Goal: Information Seeking & Learning: Learn about a topic

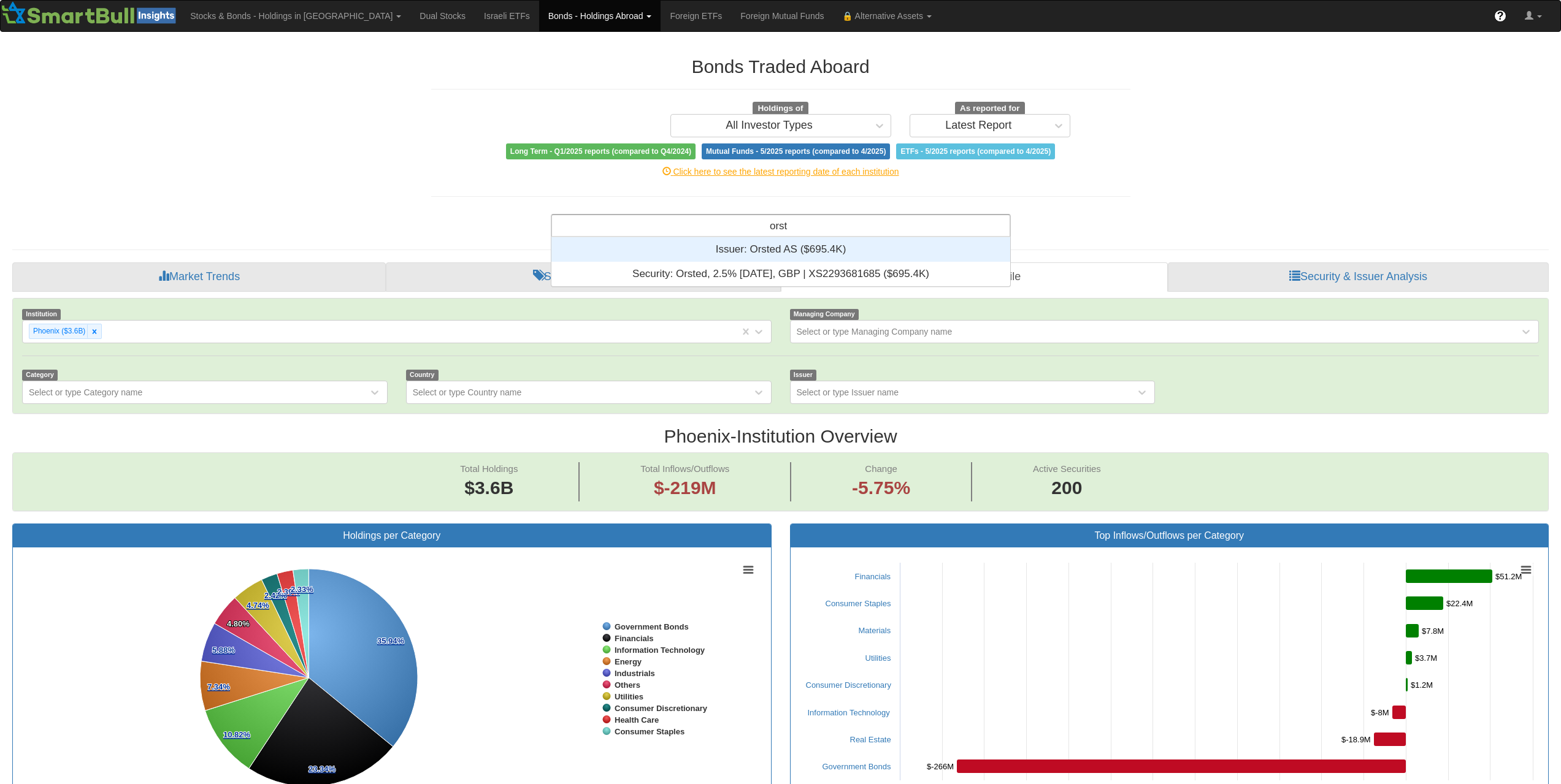
scroll to position [40, 450]
type input "orsted"
click at [753, 249] on div "Issuer: ‎Orsted AS ‎($695.4K)‏" at bounding box center [780, 249] width 459 height 24
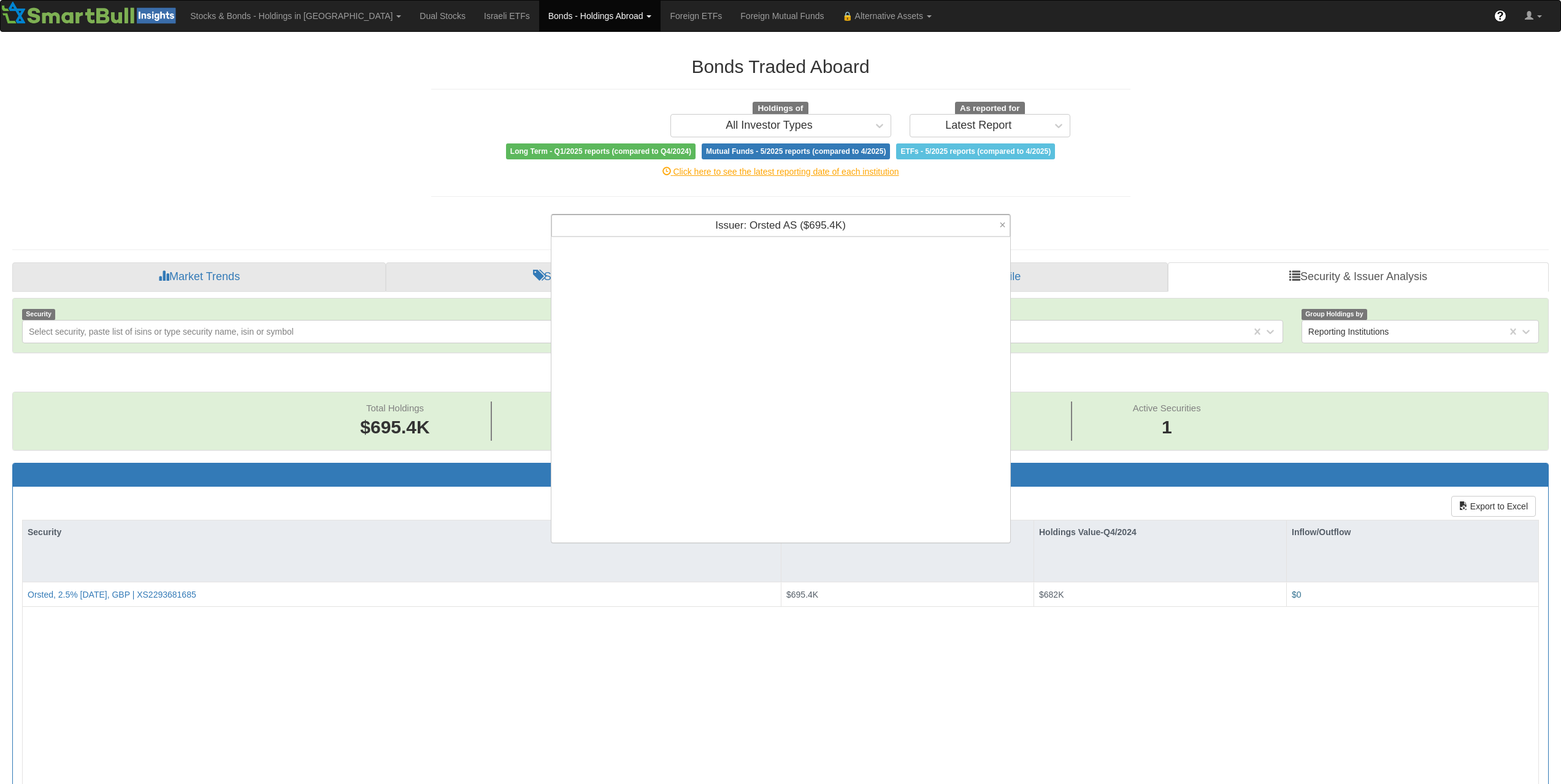
scroll to position [296, 450]
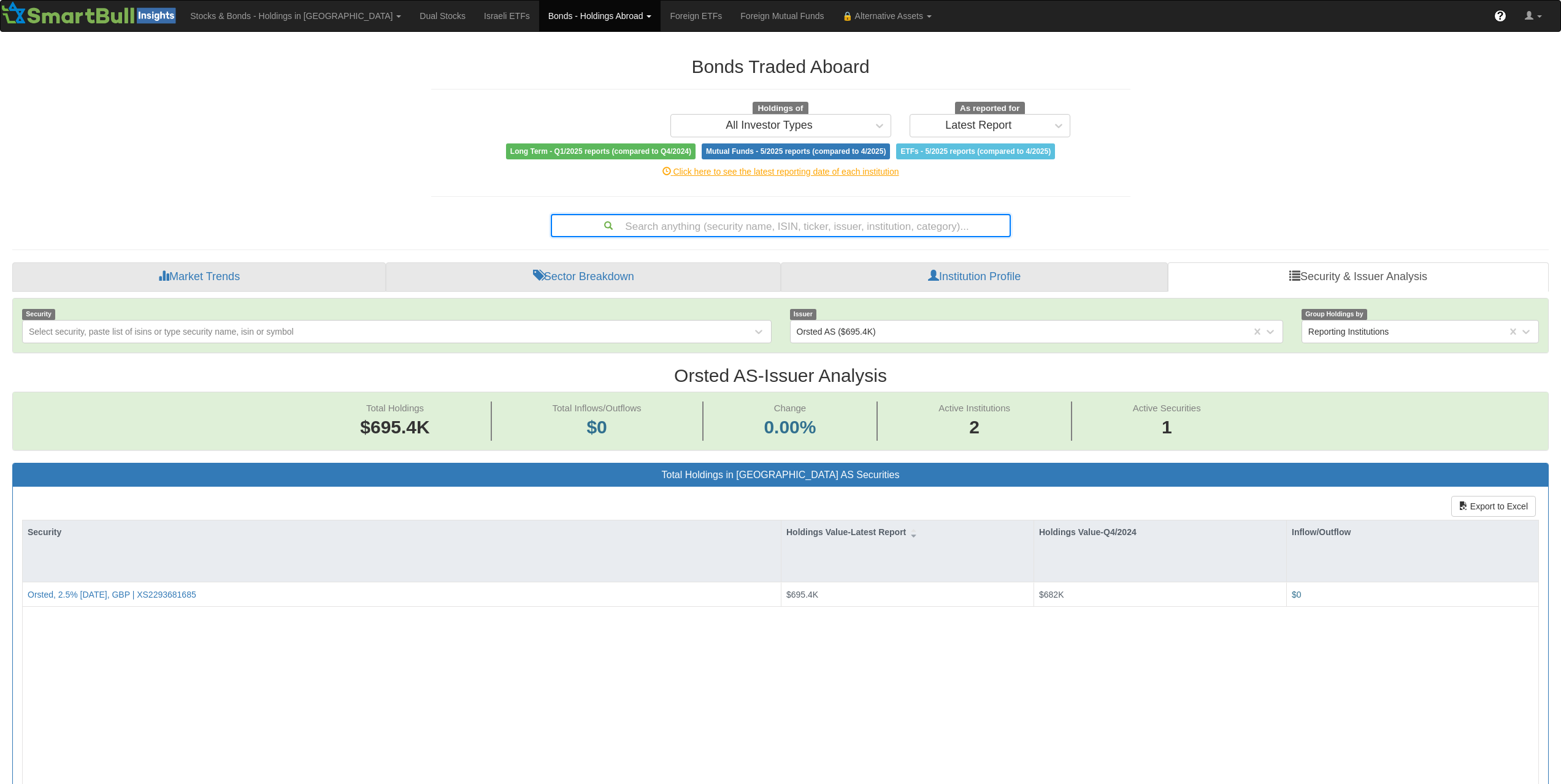
click at [891, 227] on div "Search anything (security name, ISIN, ticker, issuer, institution, category)..." at bounding box center [781, 225] width 458 height 21
paste input "US38141GYJ74"
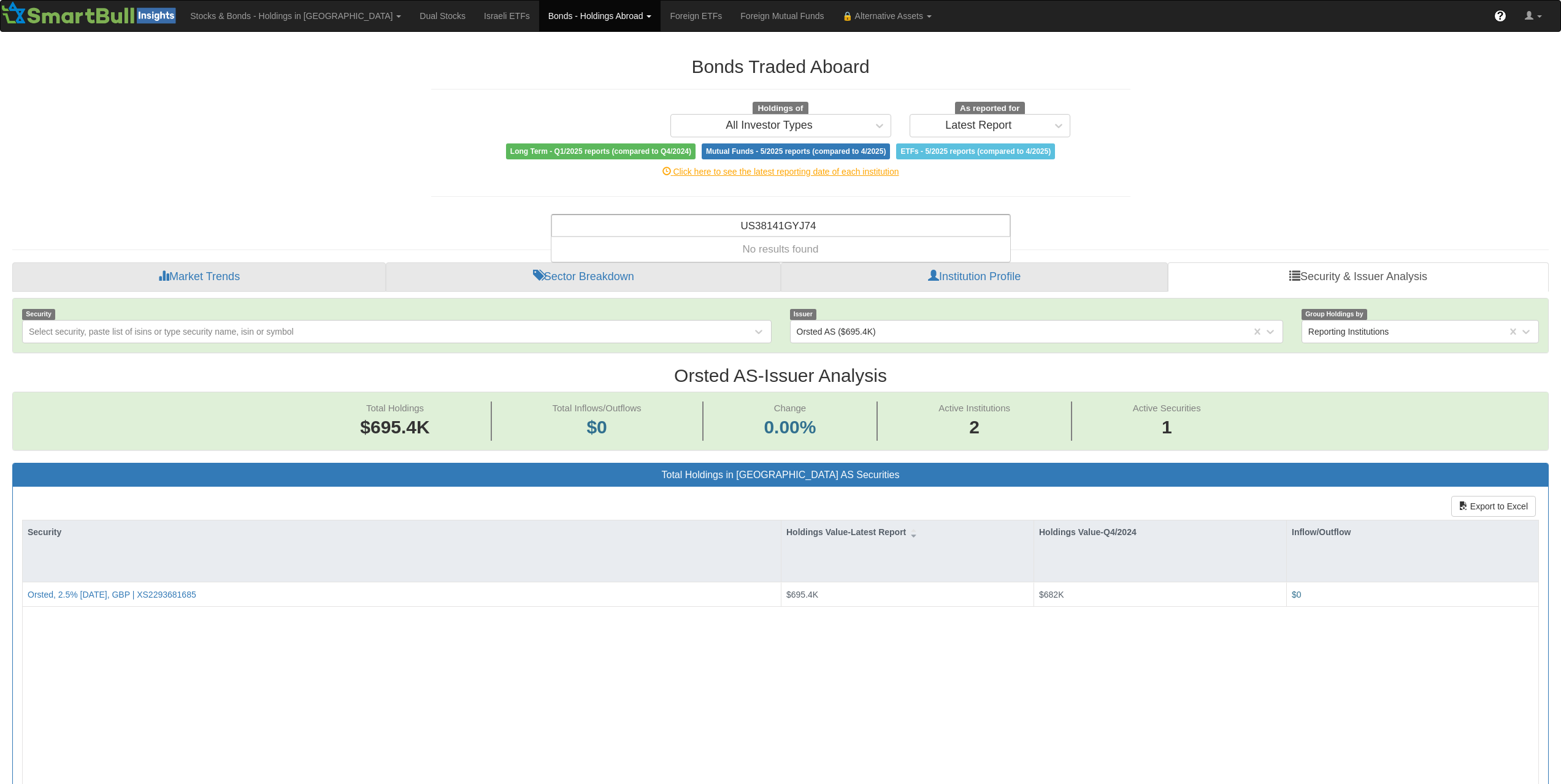
type input "US38141GYJ74"
click at [855, 228] on div "Search anything (security name, ISIN, ticker, issuer, institution, category)..." at bounding box center [781, 225] width 458 height 21
paste input "US38141GYJ74"
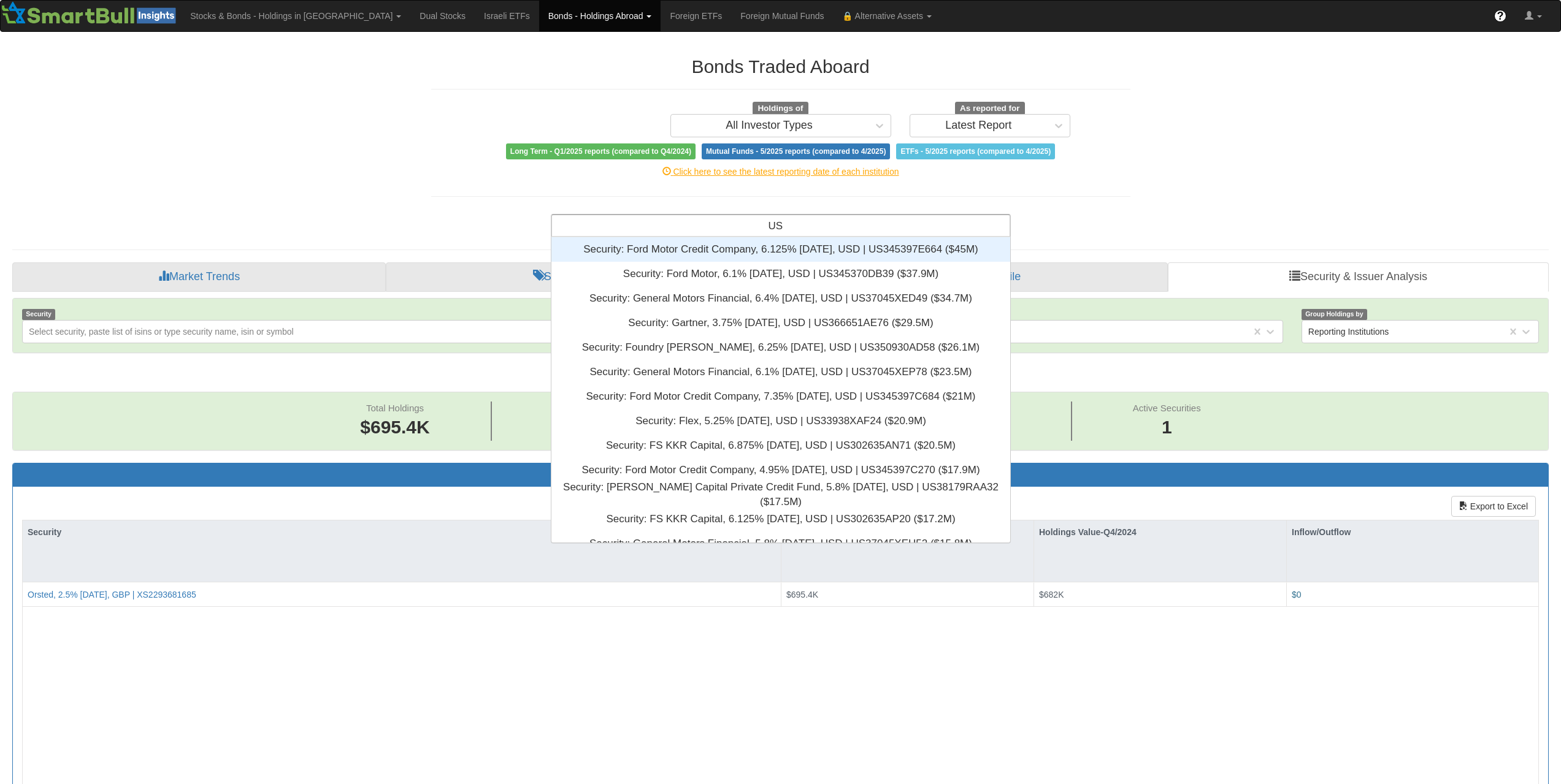
type input "U"
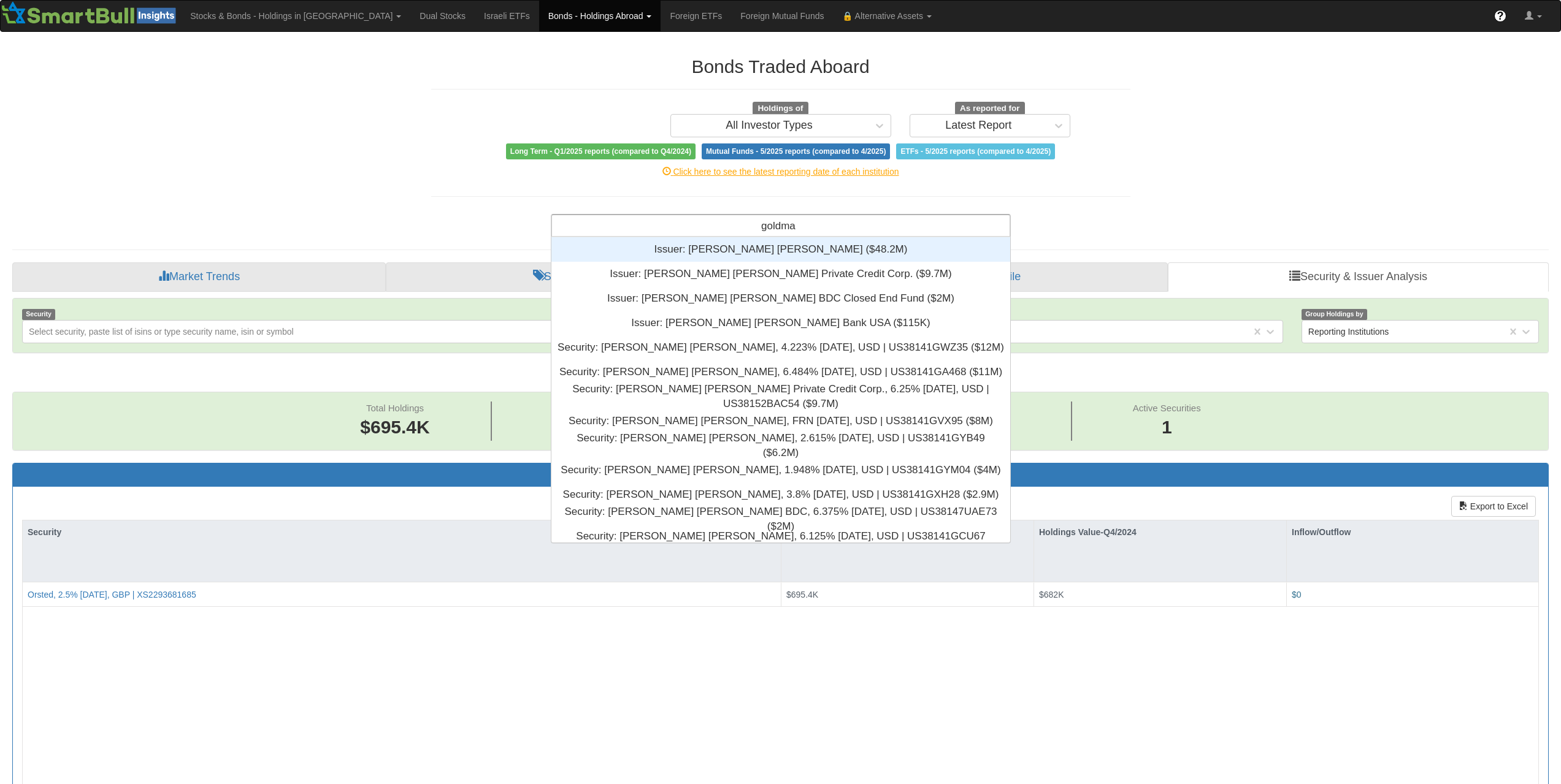
type input "[PERSON_NAME]"
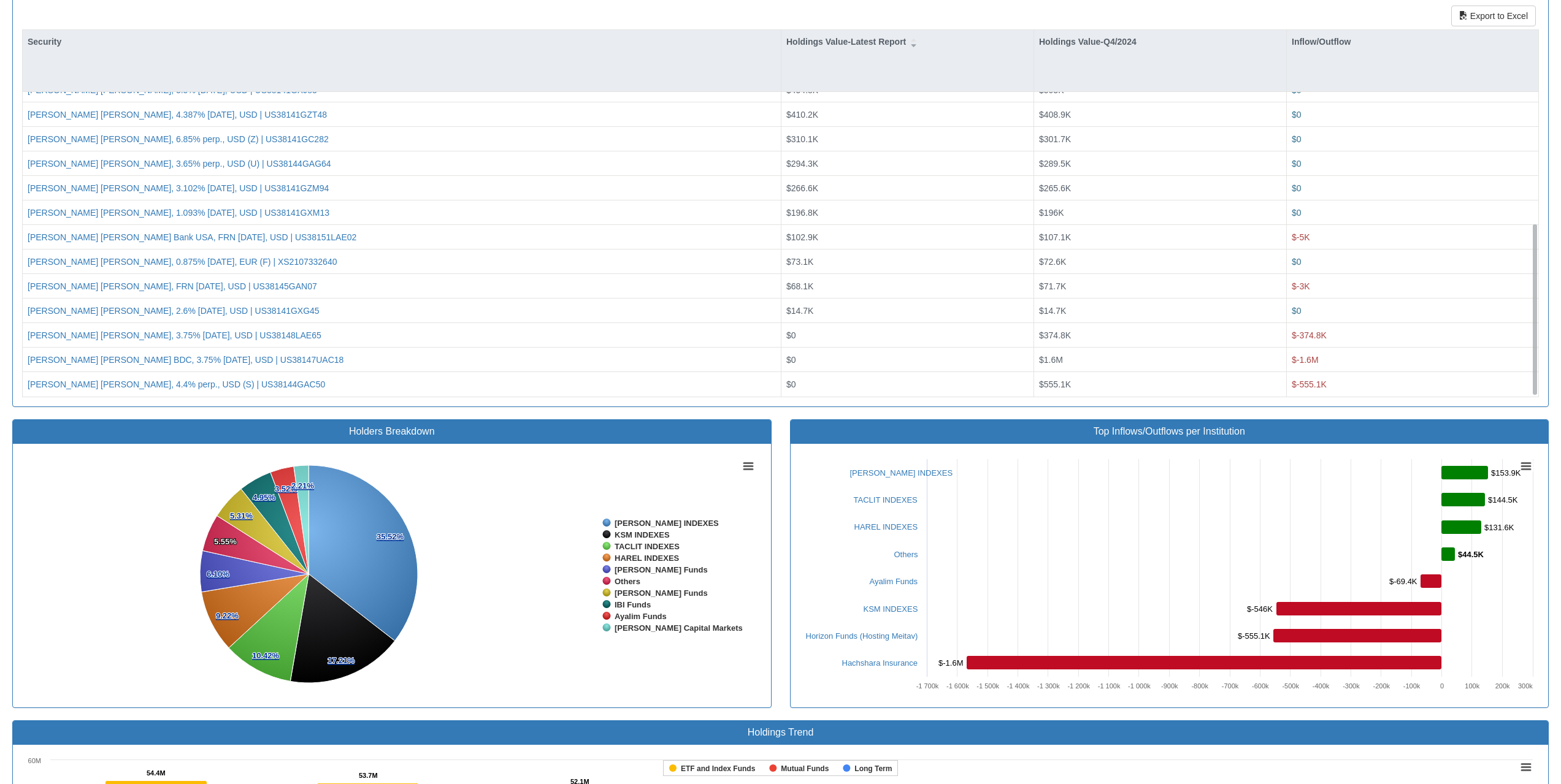
scroll to position [613, 0]
